Goal: Task Accomplishment & Management: Complete application form

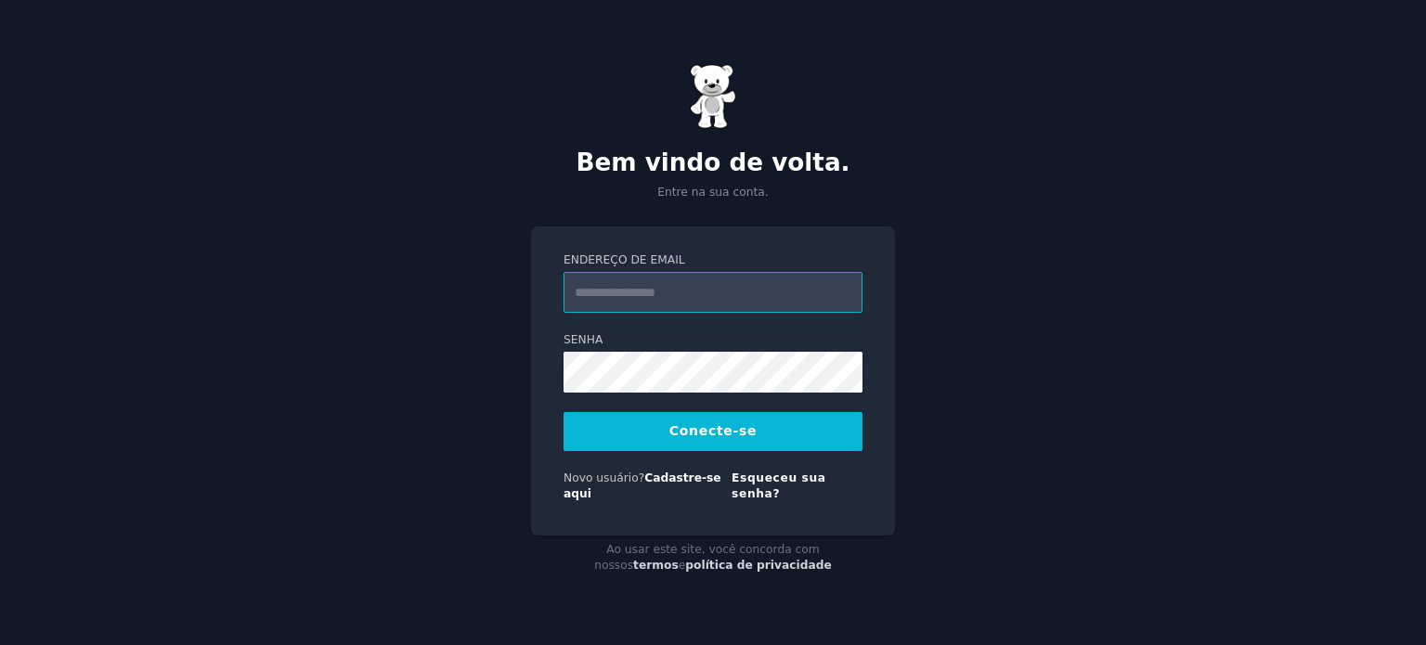
click at [654, 311] on input "Endereço de email" at bounding box center [713, 292] width 299 height 41
type input "**********"
click at [697, 427] on button "Conecte-se" at bounding box center [713, 431] width 299 height 39
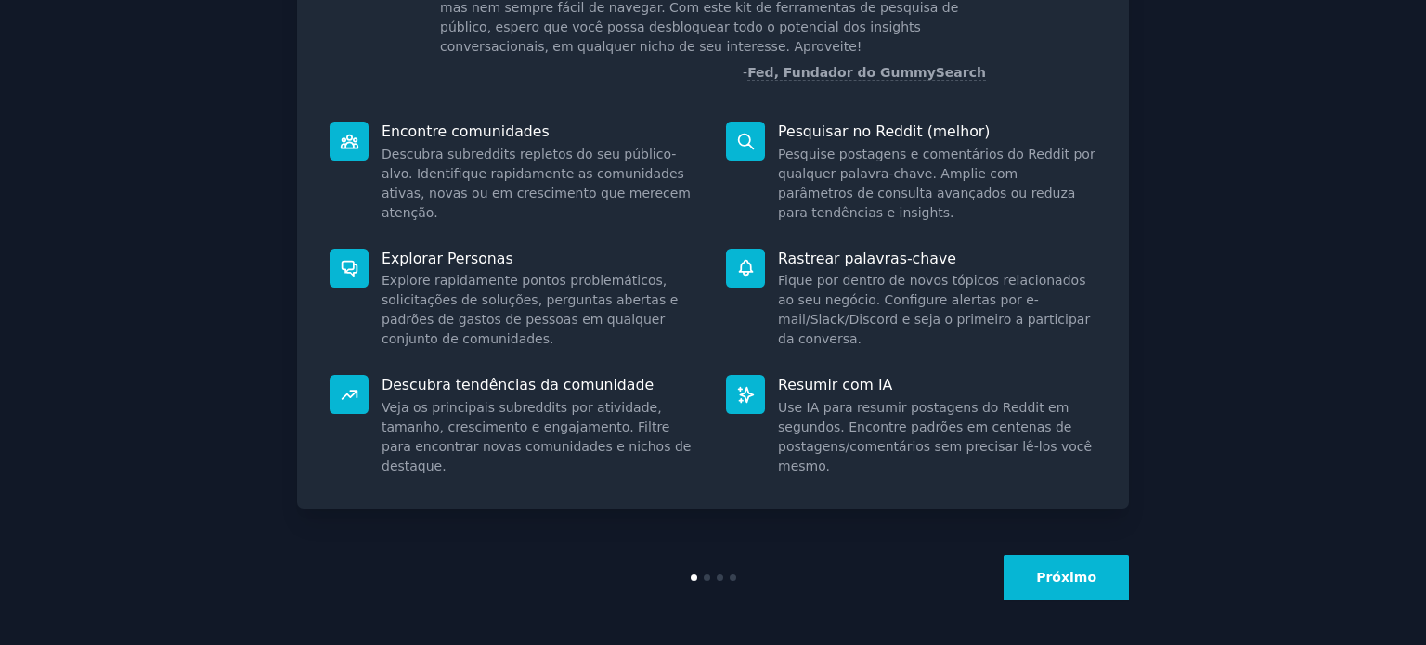
click at [1076, 581] on font "Próximo" at bounding box center [1066, 577] width 60 height 15
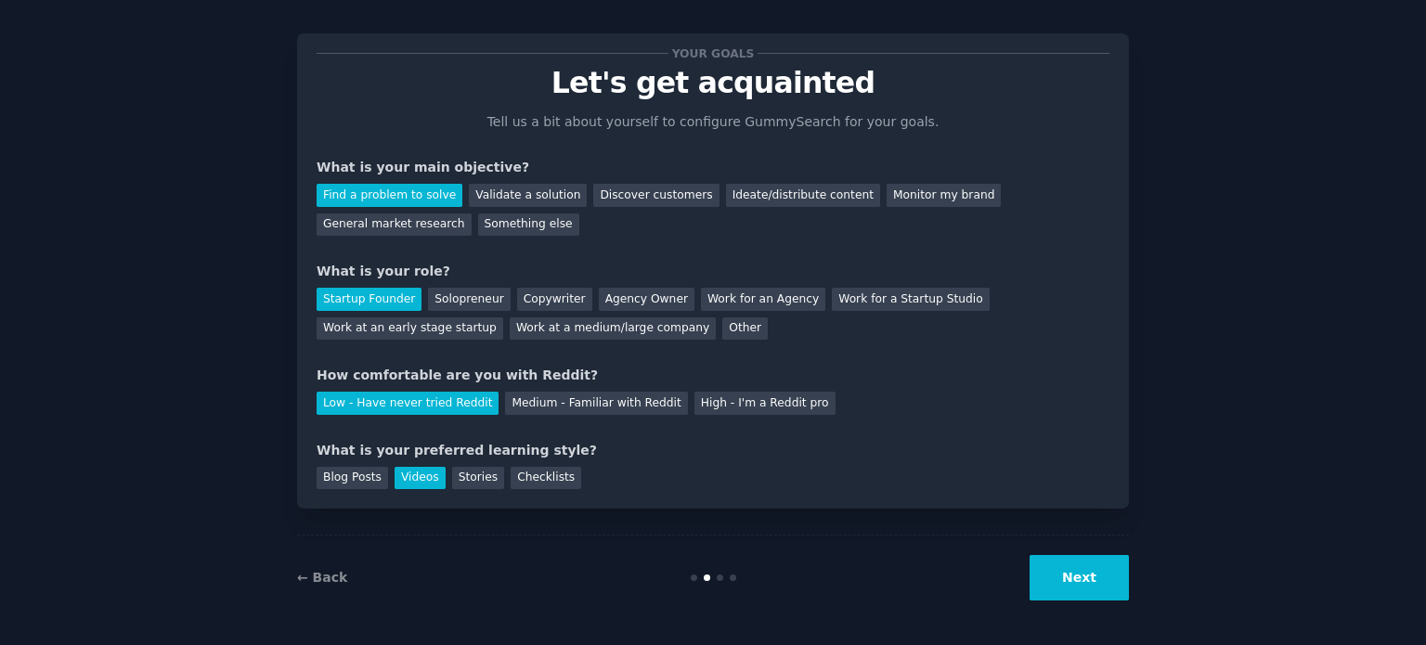
scroll to position [38, 0]
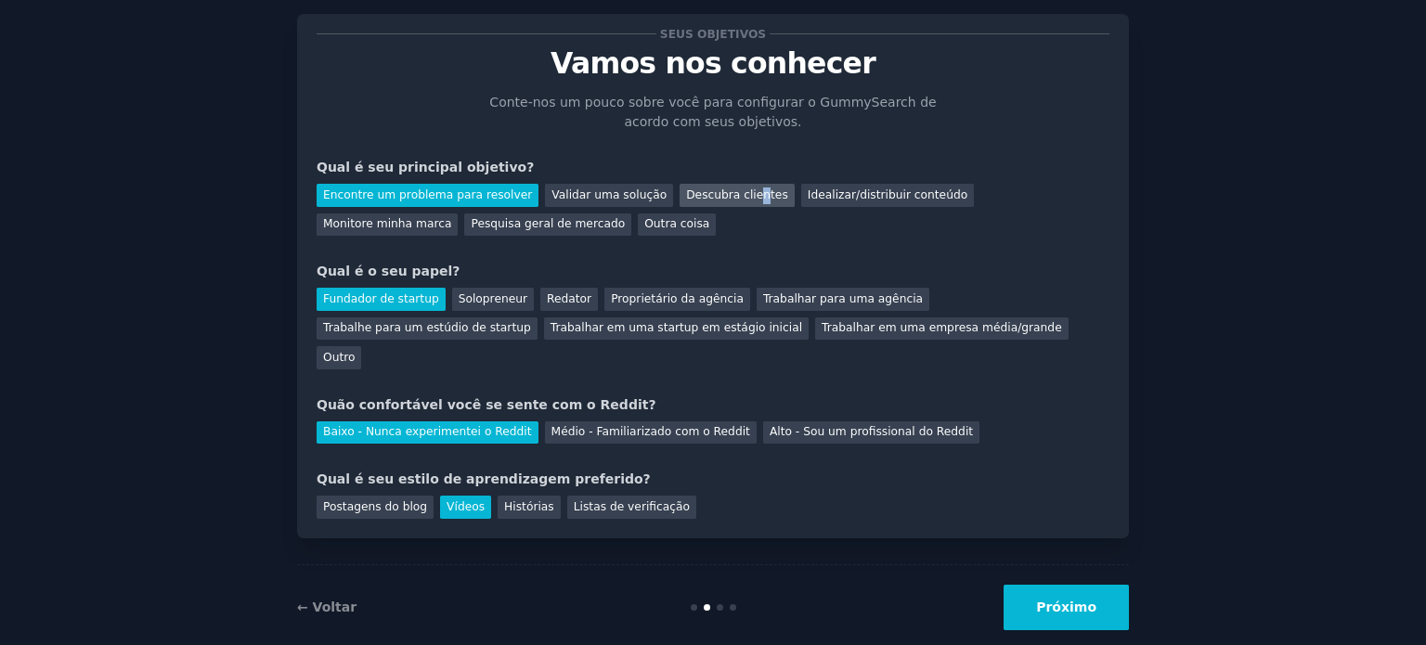
click at [713, 195] on font "Descubra clientes" at bounding box center [737, 194] width 102 height 13
click at [836, 218] on div "Encontre um problema para resolver Validar uma solução Descubra clientes Ideali…" at bounding box center [713, 206] width 793 height 58
click at [355, 351] on font "Outro" at bounding box center [339, 357] width 32 height 13
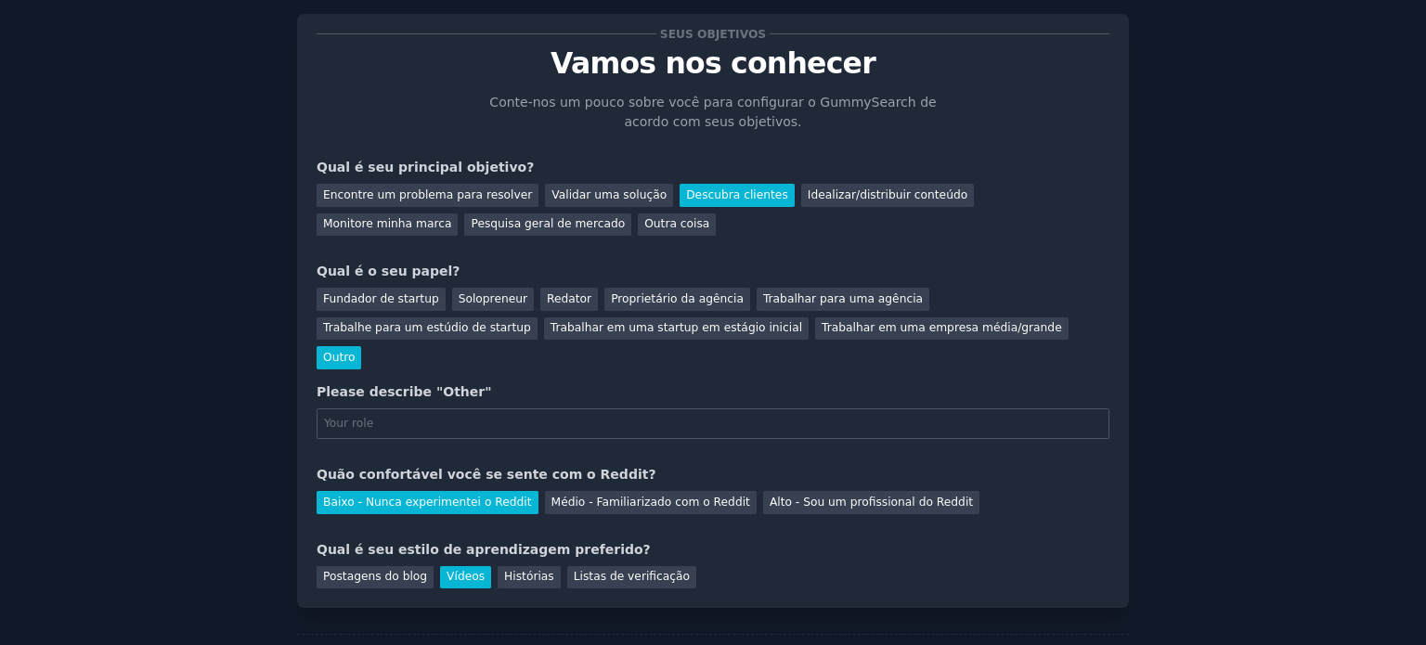
scroll to position [108, 0]
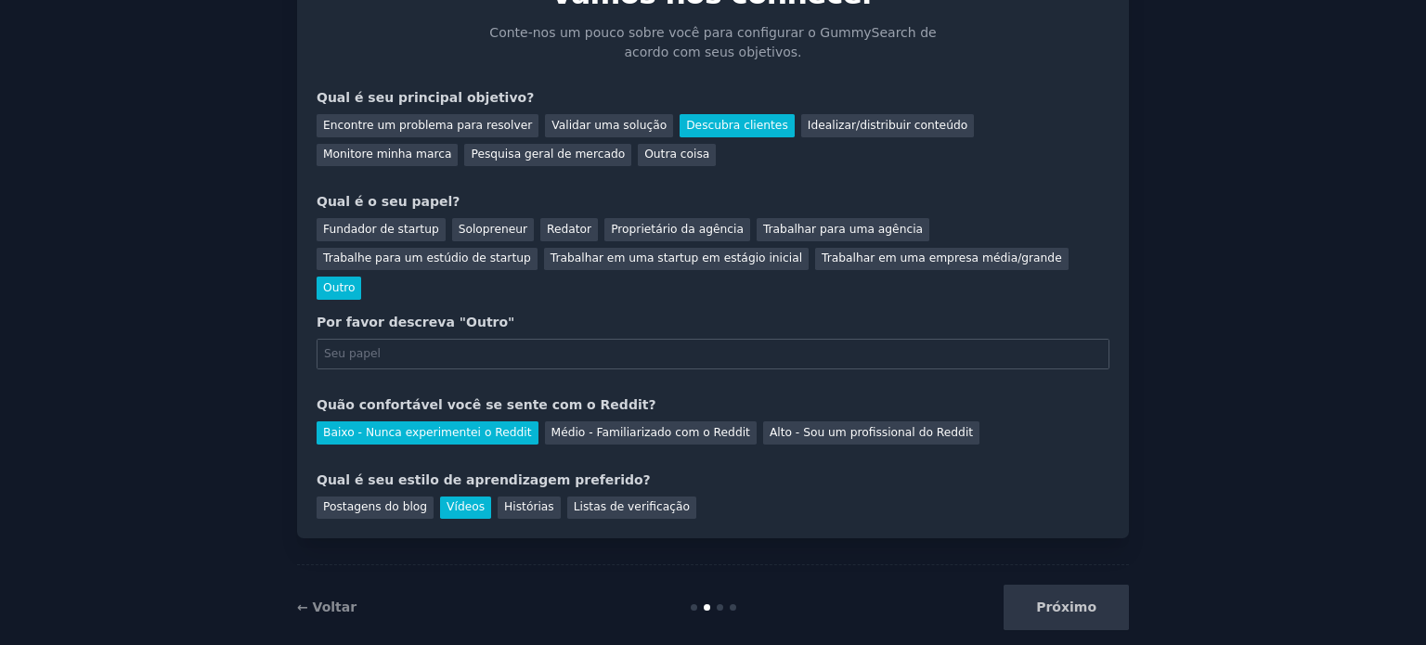
click at [498, 214] on div "Fundador de startup Solopreneur Redator Proprietário da agência Trabalhar para …" at bounding box center [713, 256] width 793 height 88
click at [480, 225] on font "Solopreneur" at bounding box center [493, 229] width 69 height 13
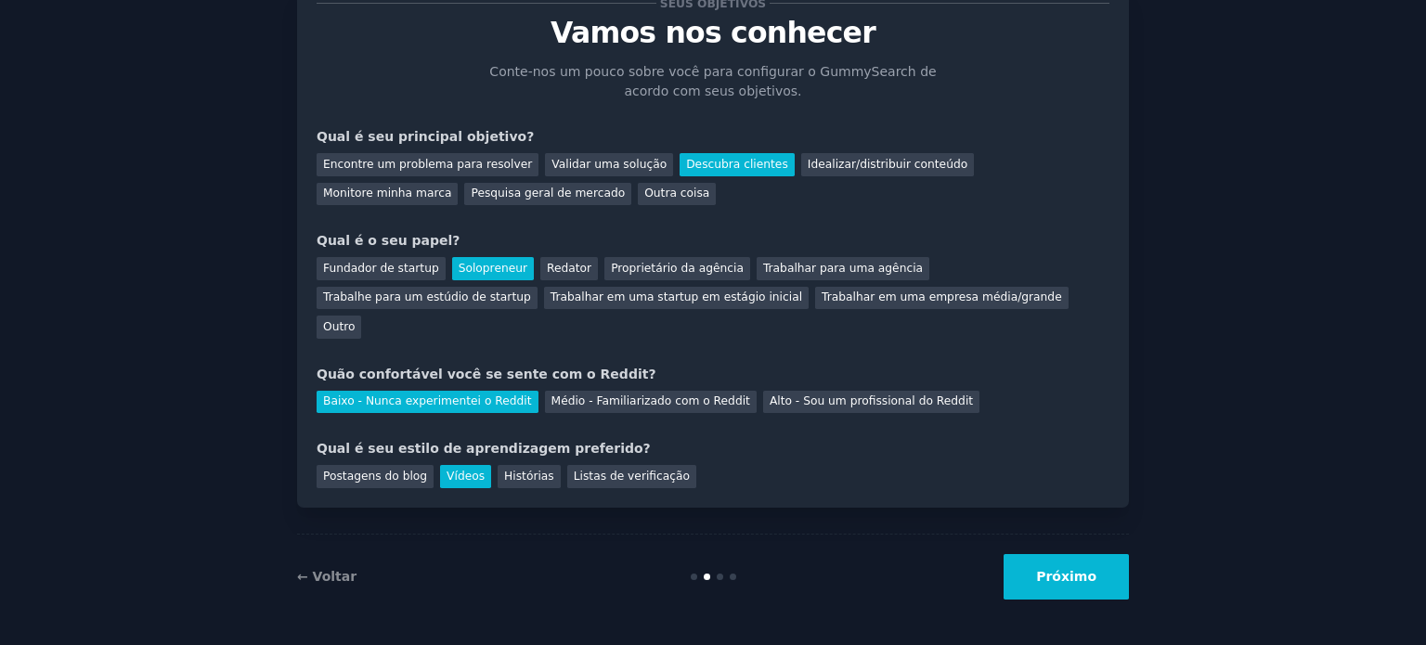
scroll to position [38, 0]
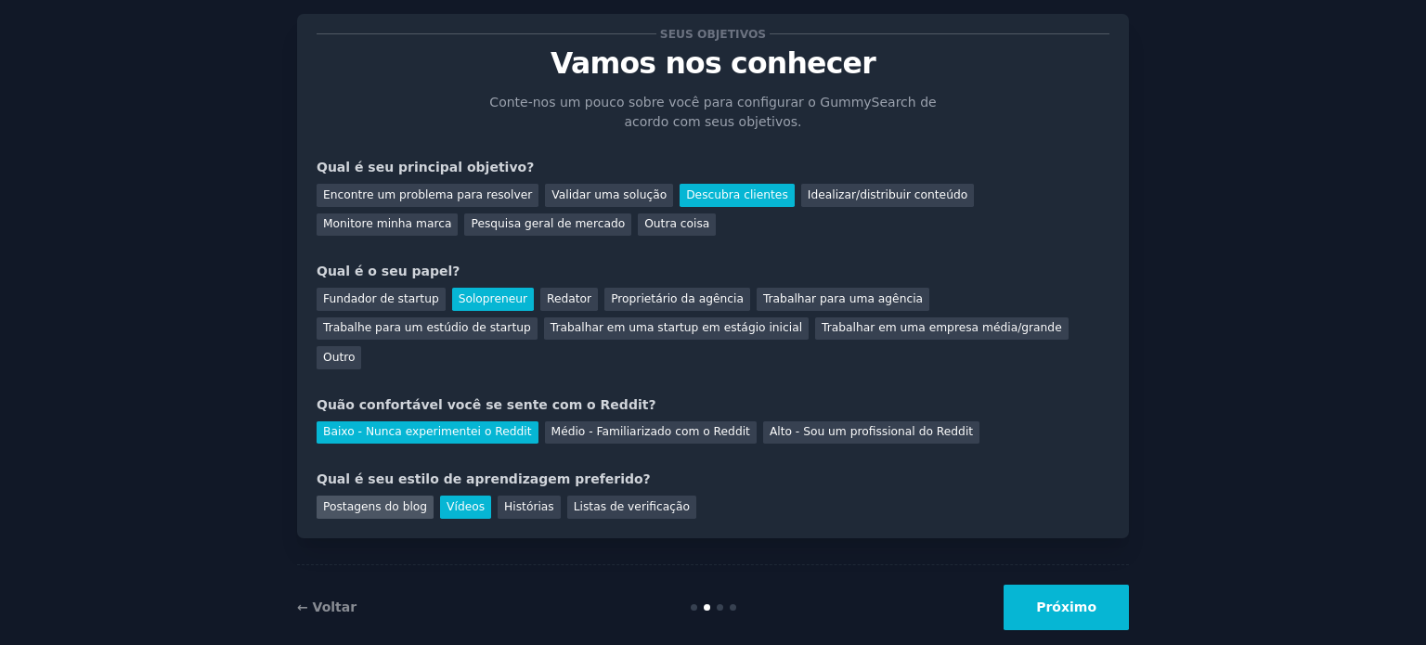
click at [410, 500] on font "Postagens do blog" at bounding box center [375, 506] width 104 height 13
click at [460, 500] on font "Vídeos" at bounding box center [466, 506] width 38 height 13
click at [1053, 600] on font "Próximo" at bounding box center [1066, 607] width 60 height 15
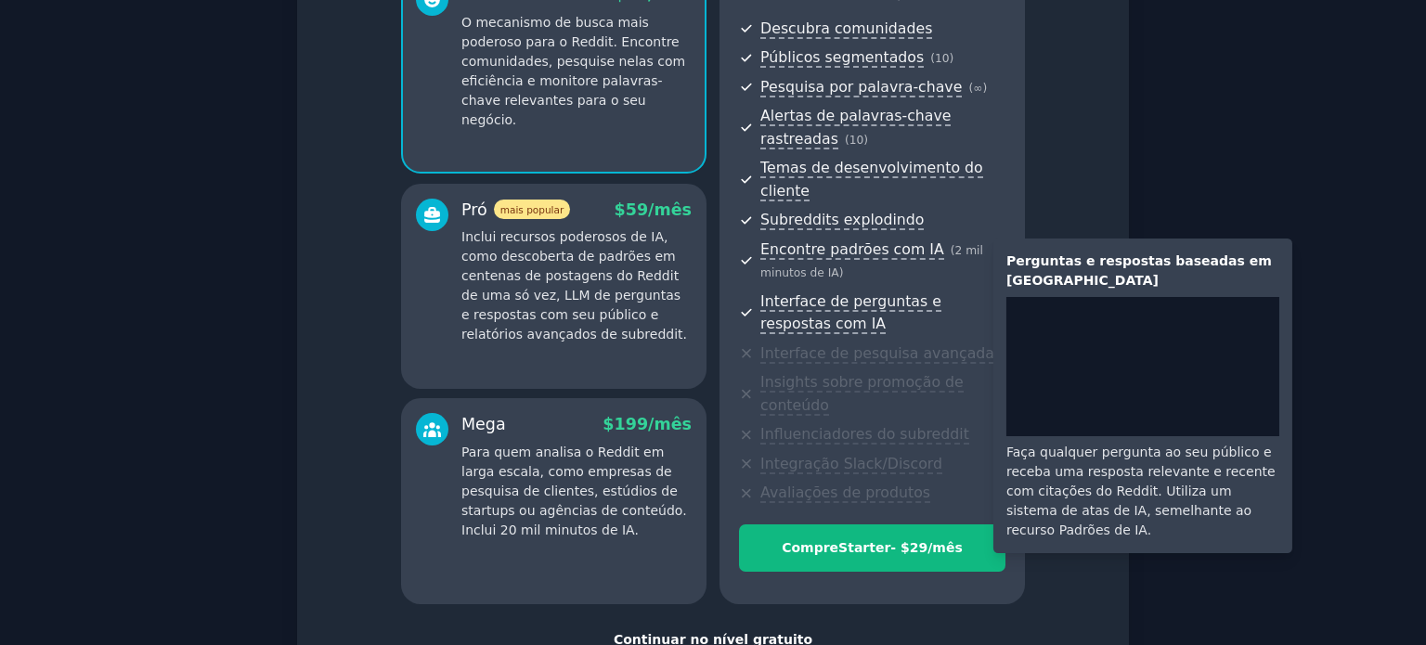
scroll to position [123, 0]
